Goal: Task Accomplishment & Management: Manage account settings

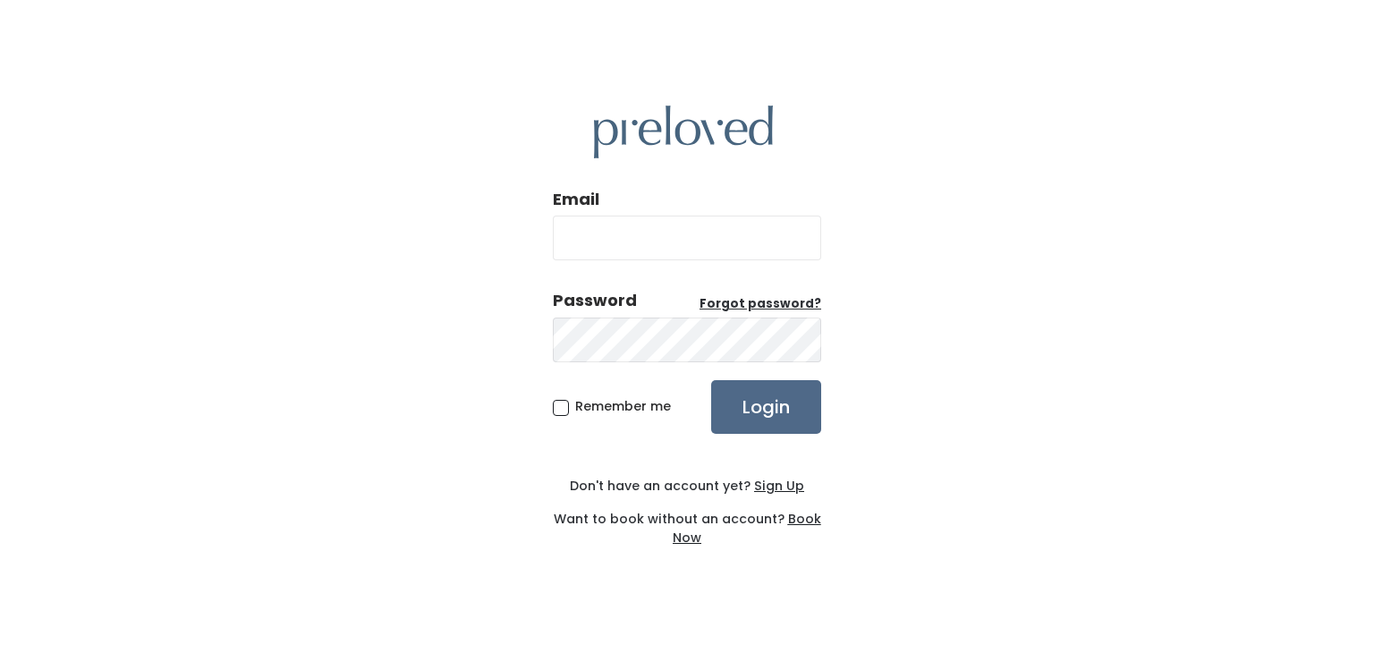
type input "talmage.billjones@gmail.com"
click at [575, 414] on span "Remember me" at bounding box center [623, 406] width 96 height 18
click at [575, 409] on input "Remember me" at bounding box center [581, 403] width 12 height 12
checkbox input "true"
click at [744, 423] on input "Login" at bounding box center [766, 407] width 110 height 54
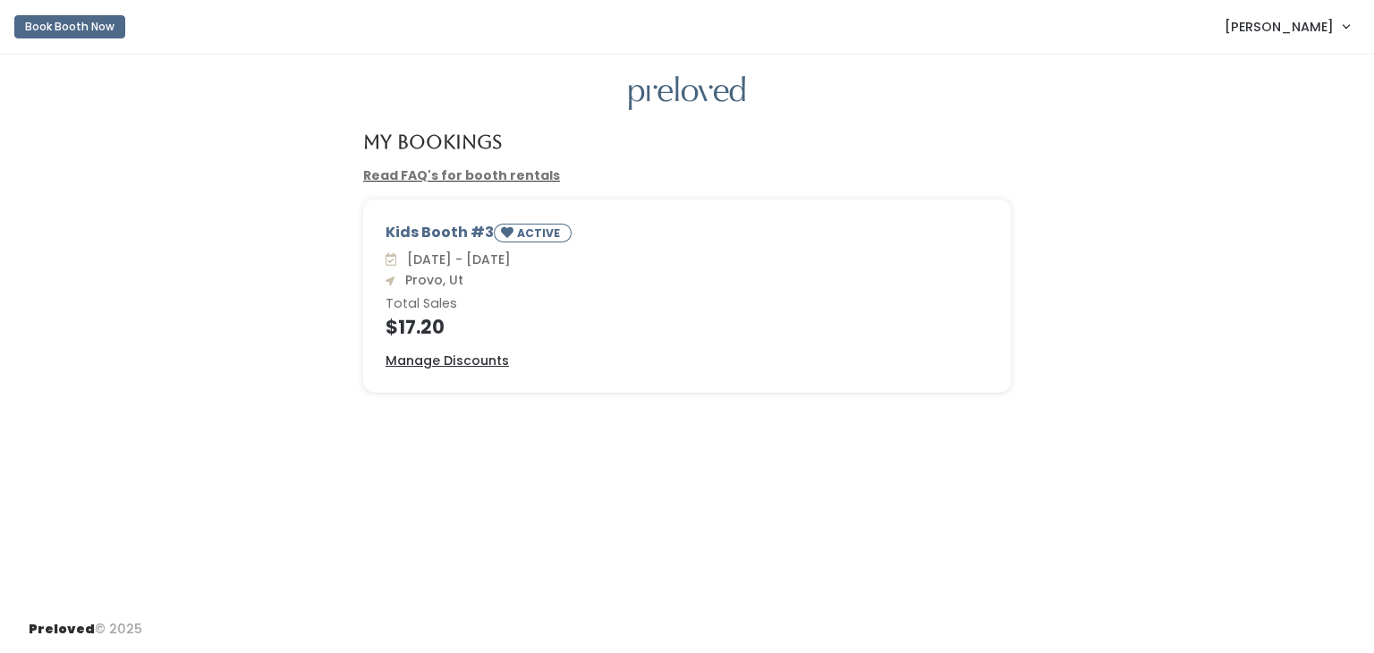
click at [487, 182] on link "Read FAQ's for booth rentals" at bounding box center [461, 175] width 197 height 18
click at [448, 358] on u "Manage Discounts" at bounding box center [446, 360] width 123 height 18
click at [71, 27] on button "Book Booth Now" at bounding box center [69, 26] width 111 height 23
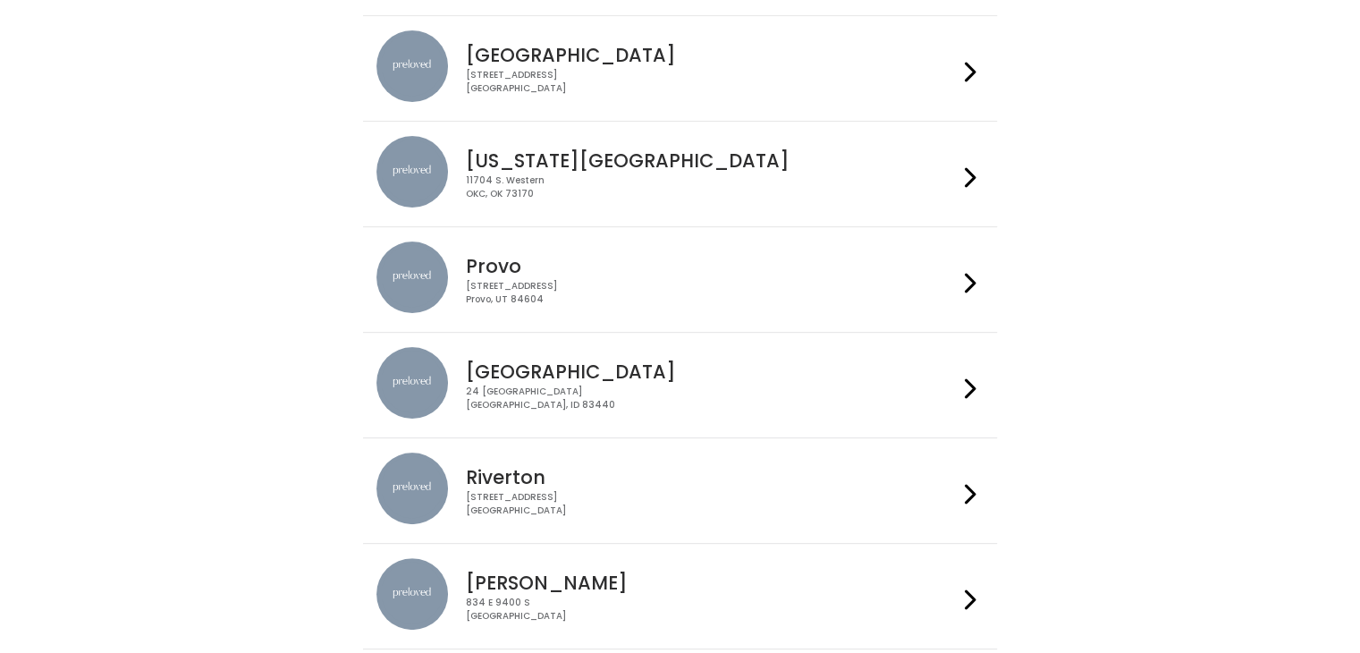
scroll to position [382, 0]
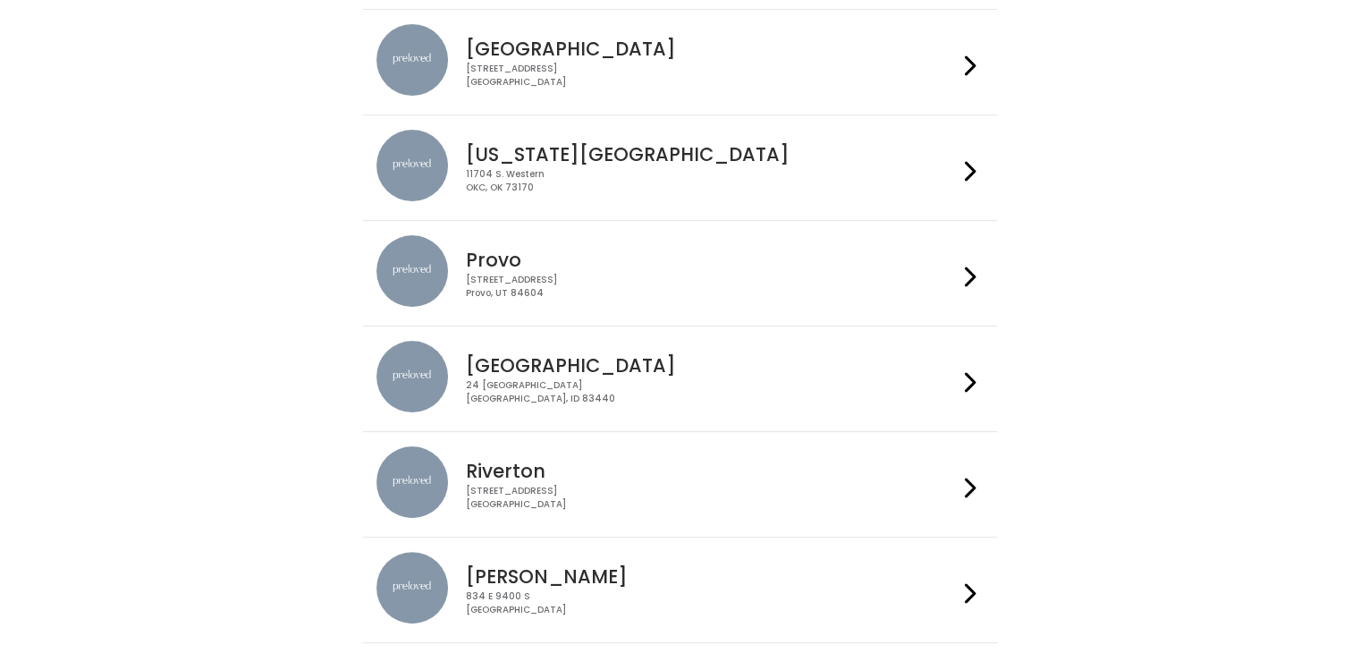
click at [629, 266] on h4 "Provo" at bounding box center [712, 260] width 492 height 21
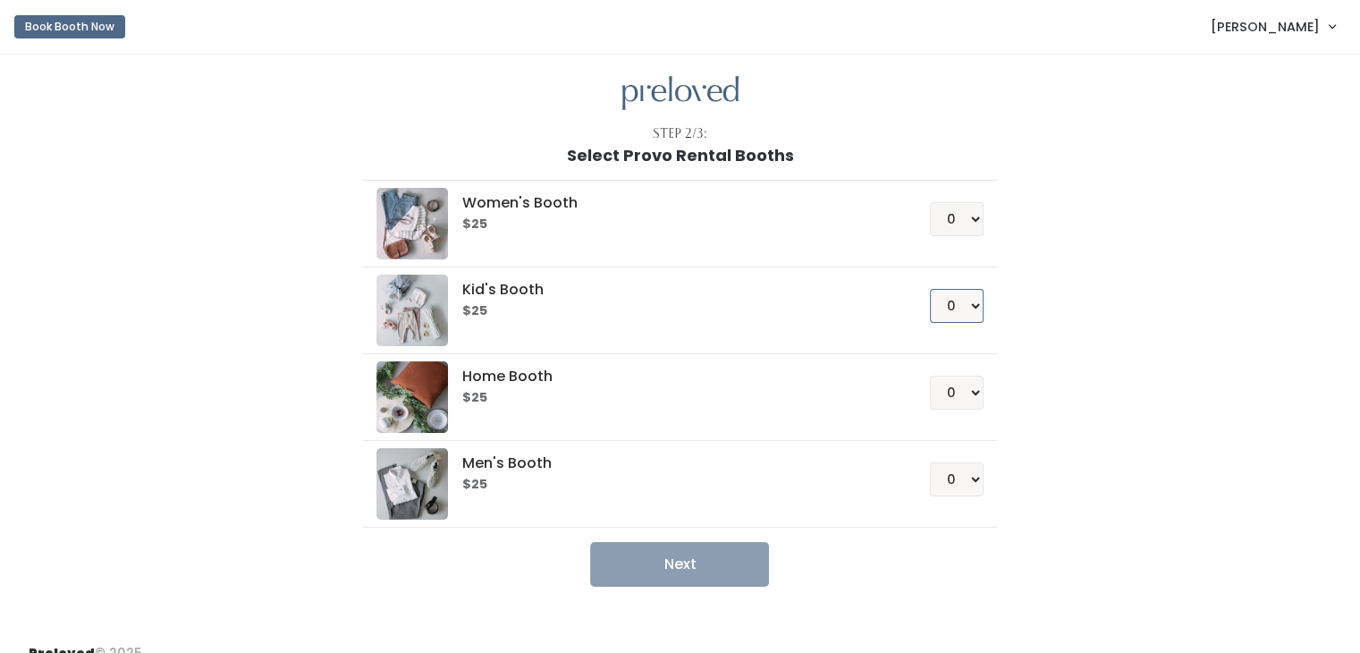
click at [969, 307] on select "0 1 2 3 4" at bounding box center [957, 306] width 54 height 34
click at [970, 304] on select "0 1 2 3 4" at bounding box center [957, 306] width 54 height 34
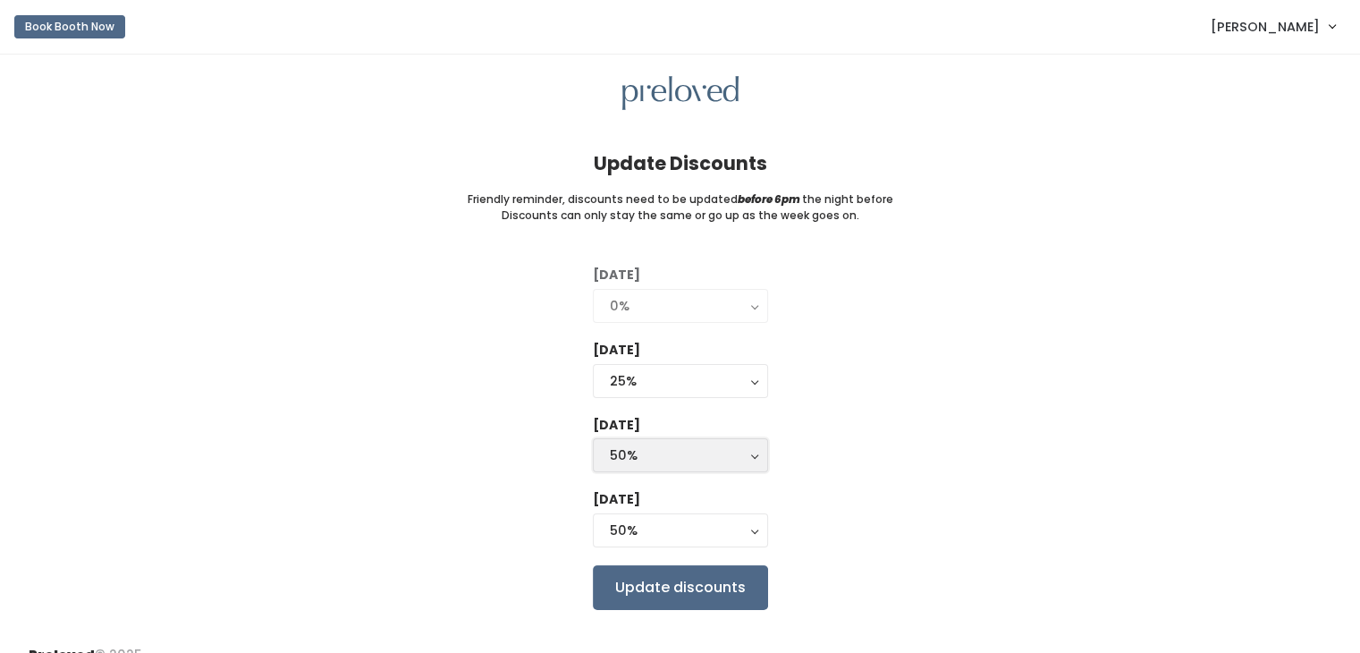
click at [648, 447] on div "50%" at bounding box center [680, 455] width 141 height 20
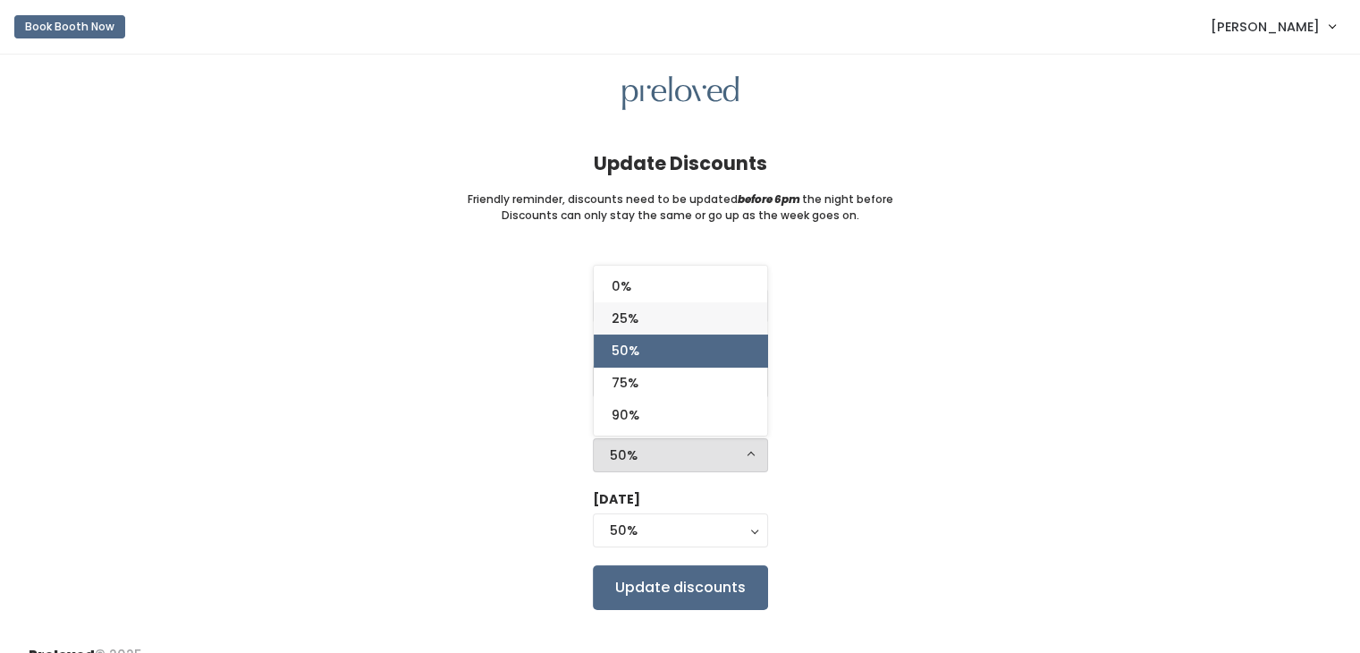
click at [619, 328] on span "25%" at bounding box center [625, 319] width 27 height 20
select select "25%"
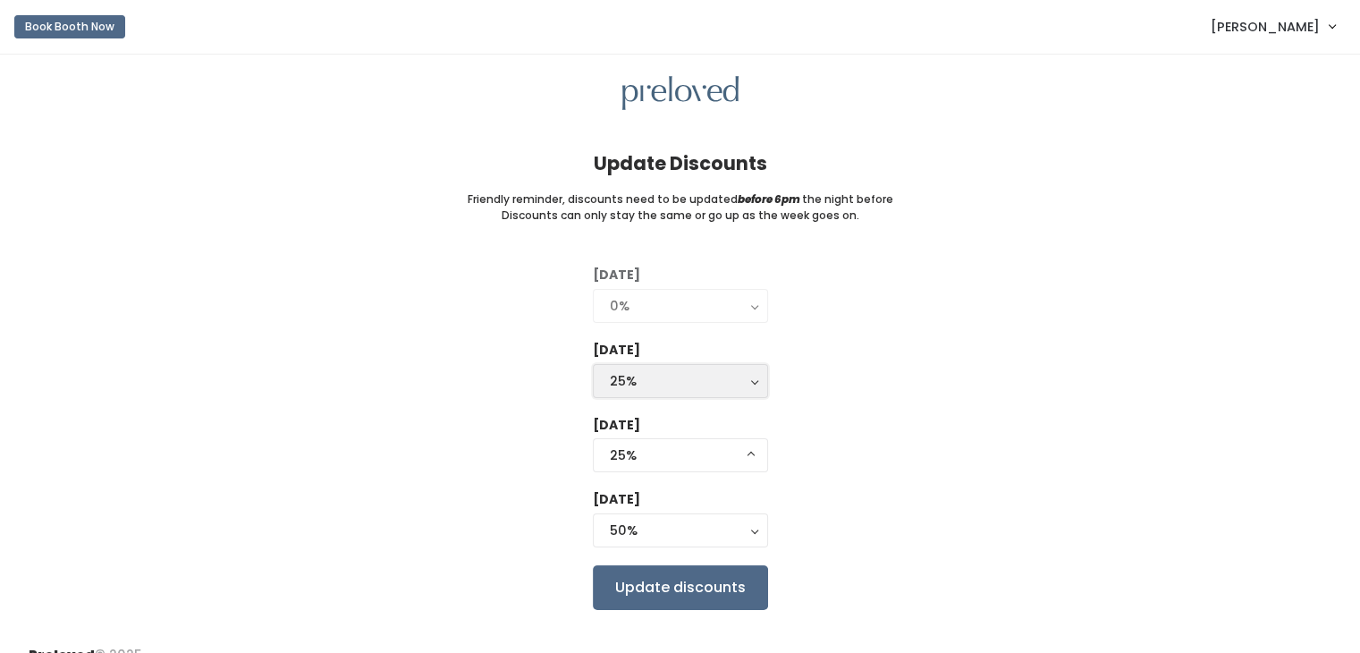
click at [636, 384] on div "25%" at bounding box center [680, 381] width 141 height 20
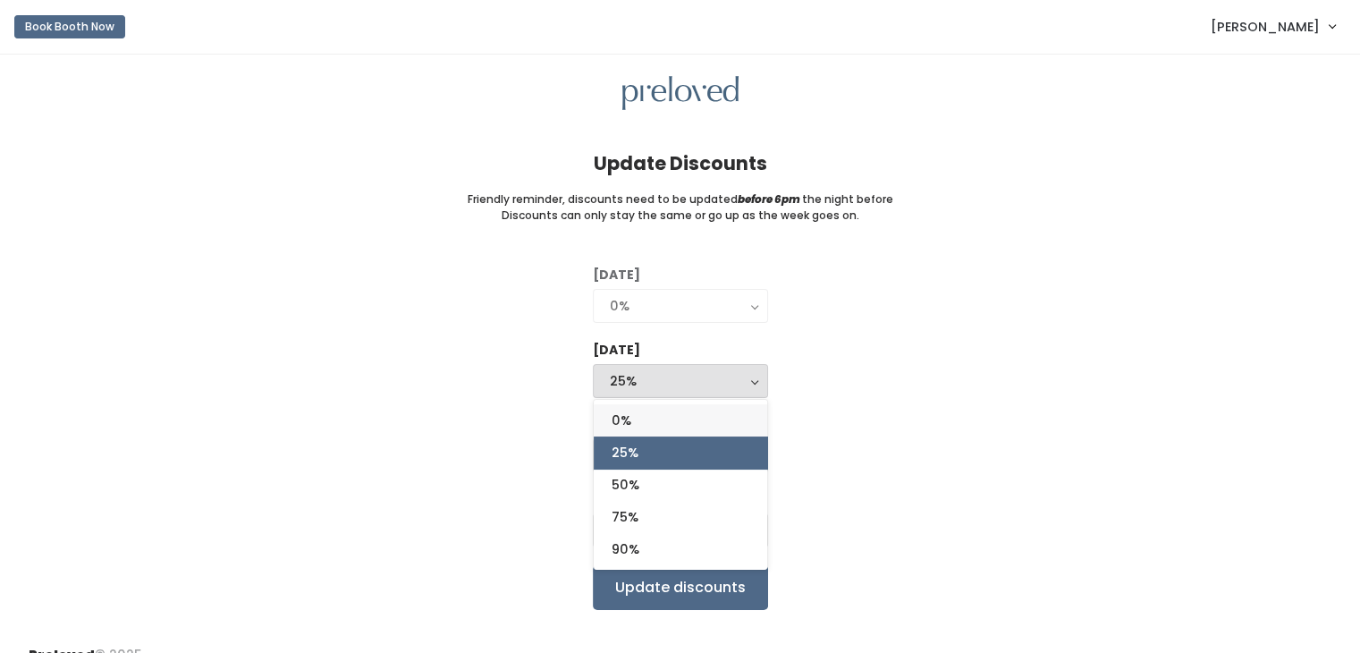
click at [633, 415] on link "0%" at bounding box center [681, 420] width 174 height 32
select select "0%"
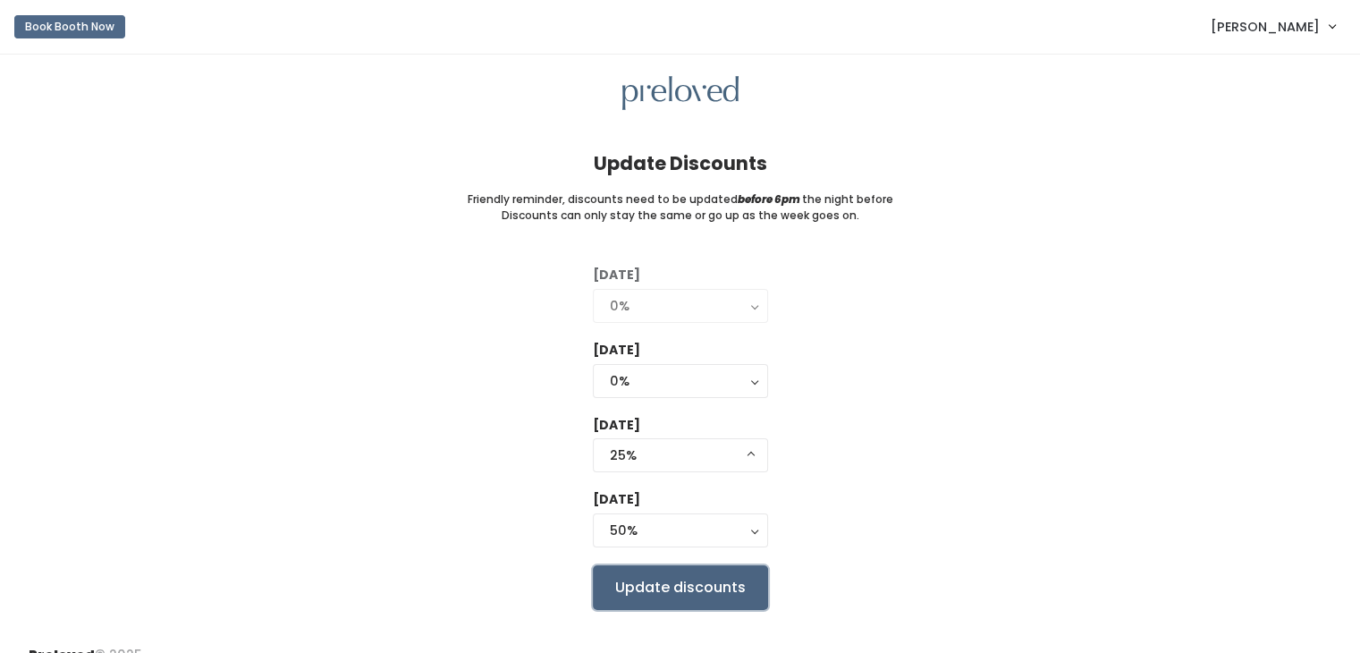
click at [681, 601] on input "Update discounts" at bounding box center [680, 587] width 175 height 45
